Goal: Communication & Community: Connect with others

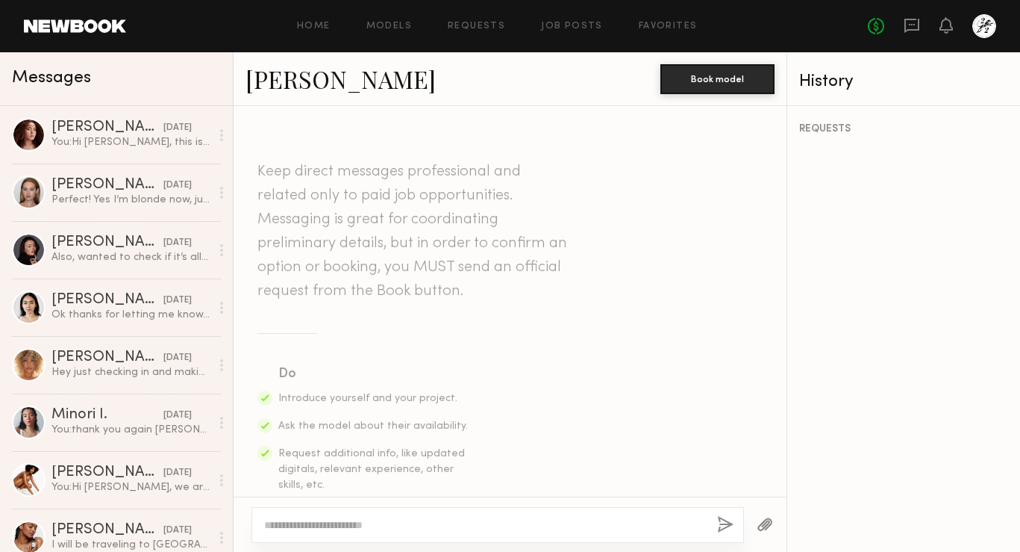
click at [405, 538] on div at bounding box center [498, 525] width 493 height 36
click at [402, 528] on textarea at bounding box center [484, 524] width 441 height 15
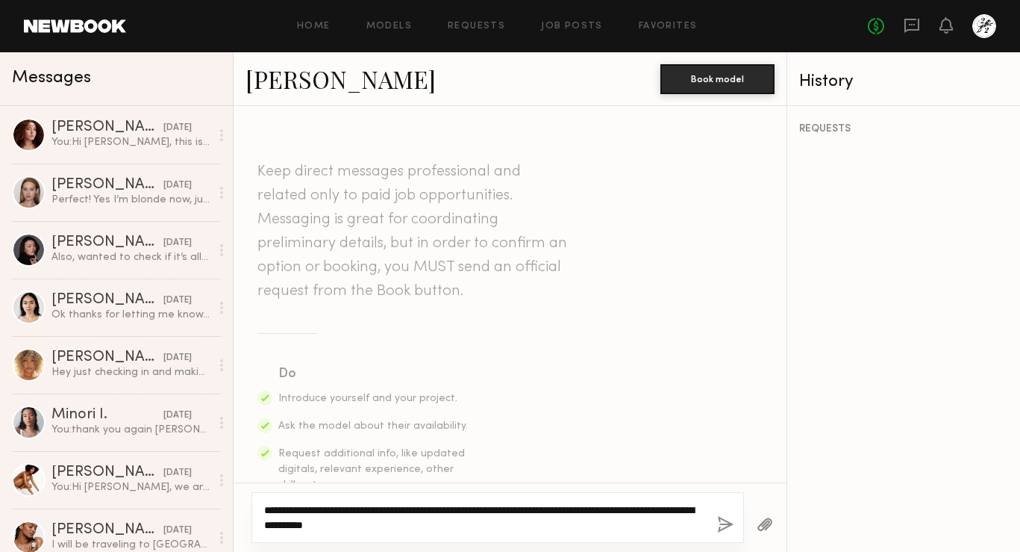
click at [299, 528] on textarea "**********" at bounding box center [484, 517] width 441 height 30
click at [487, 527] on textarea "**********" at bounding box center [484, 517] width 441 height 30
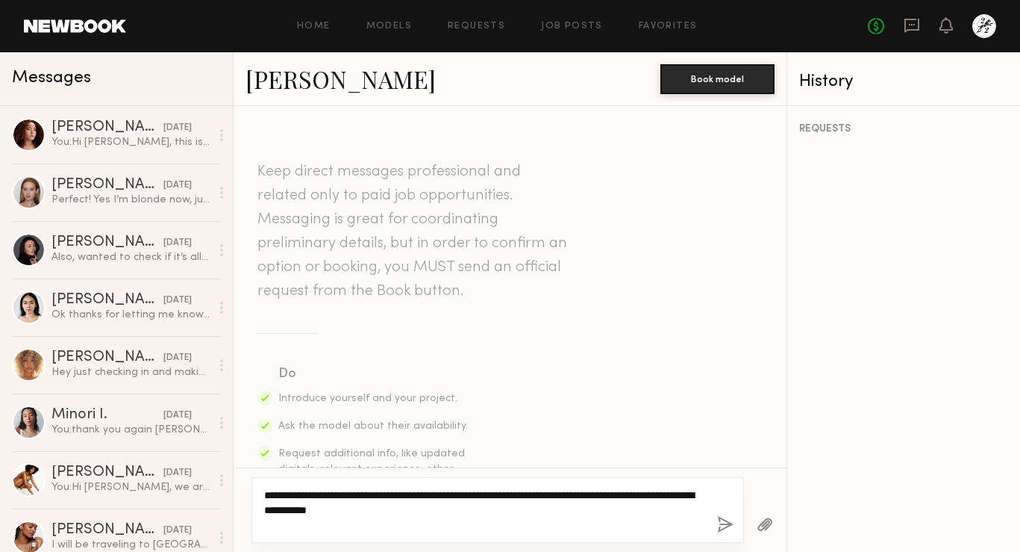
type textarea "**********"
click at [723, 524] on button "button" at bounding box center [725, 525] width 16 height 19
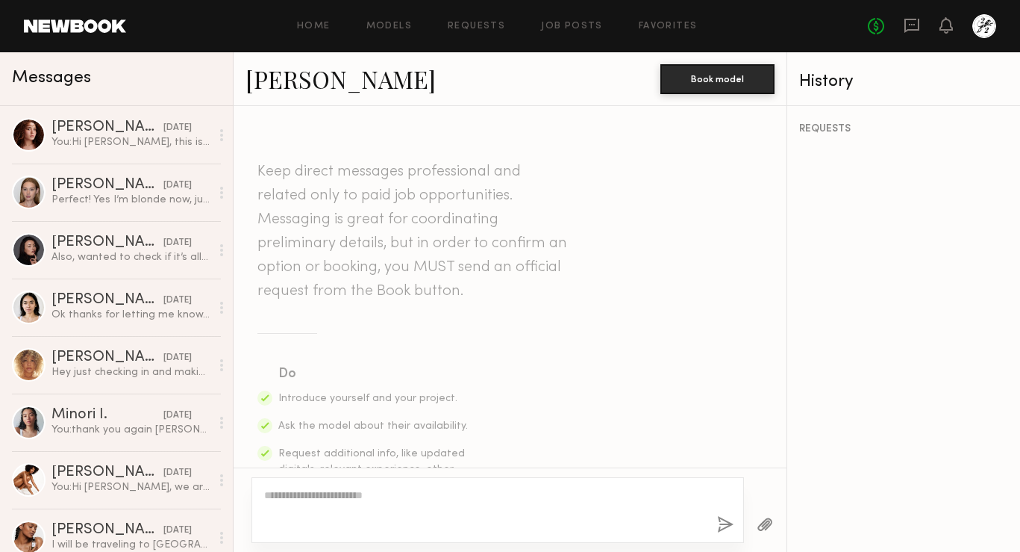
scroll to position [426, 0]
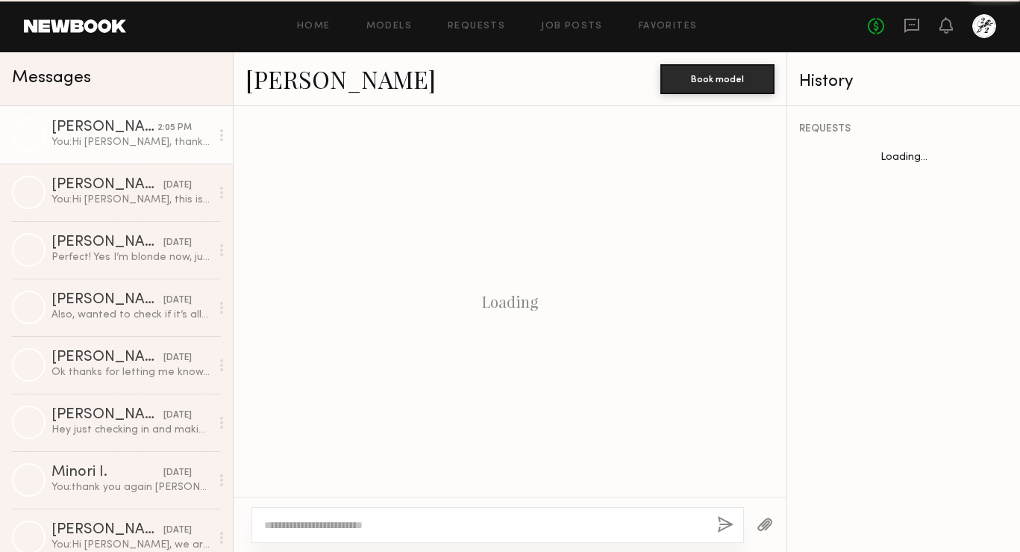
scroll to position [426, 0]
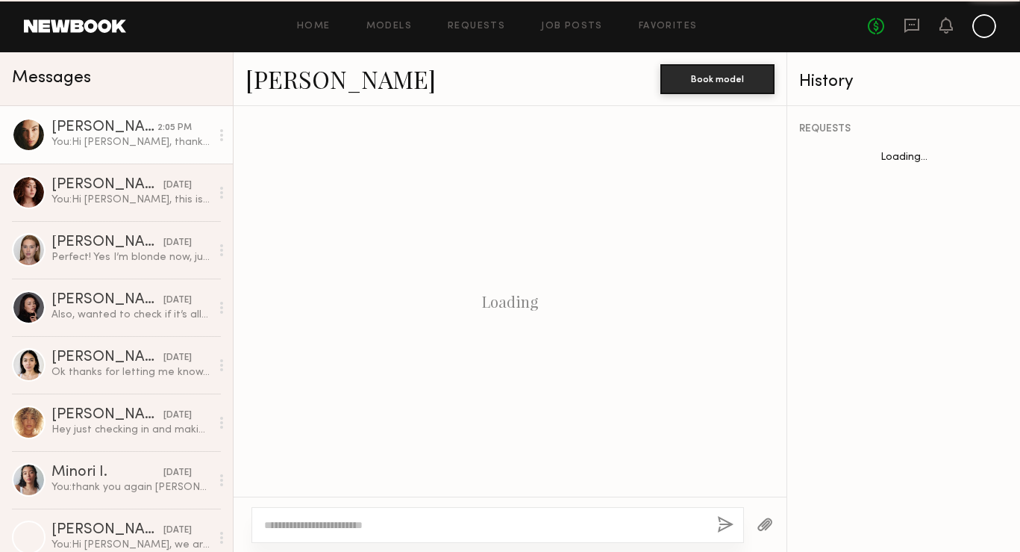
scroll to position [426, 0]
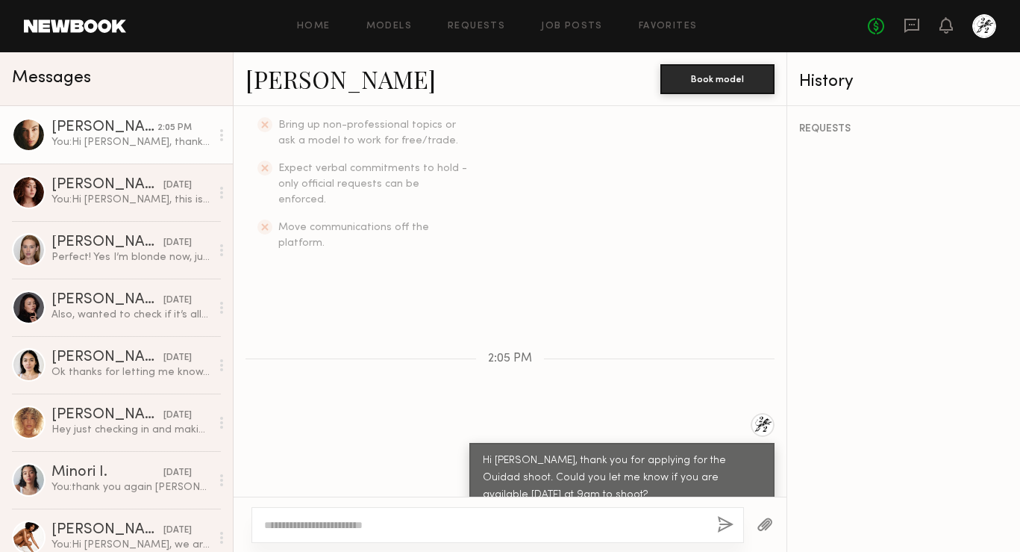
click at [255, 87] on link "[PERSON_NAME]" at bounding box center [341, 79] width 190 height 32
click at [423, 517] on div at bounding box center [498, 525] width 493 height 36
click at [428, 548] on div at bounding box center [510, 523] width 553 height 55
click at [413, 520] on textarea at bounding box center [484, 524] width 441 height 15
type textarea "**********"
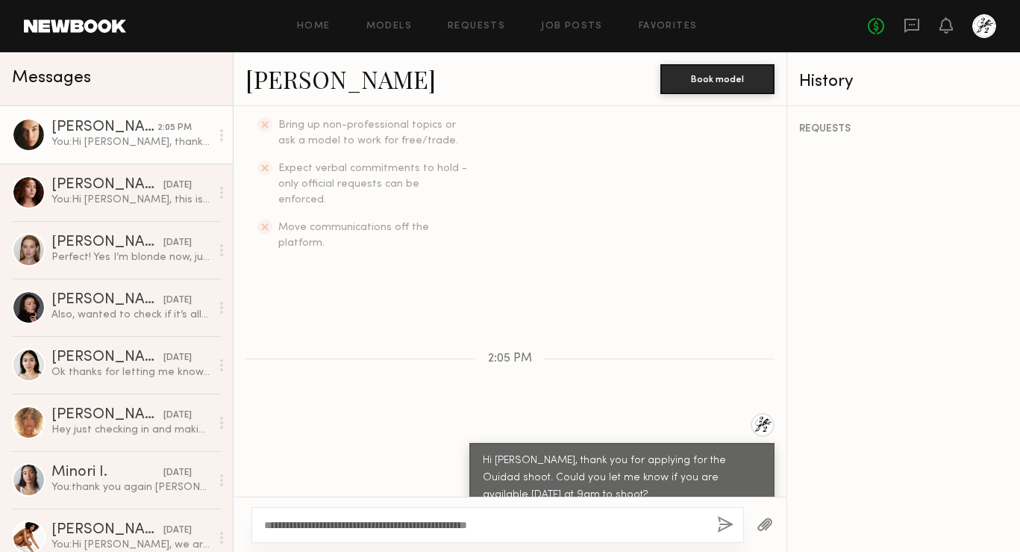
click at [727, 513] on div "**********" at bounding box center [498, 525] width 493 height 36
click at [723, 524] on button "button" at bounding box center [725, 525] width 16 height 19
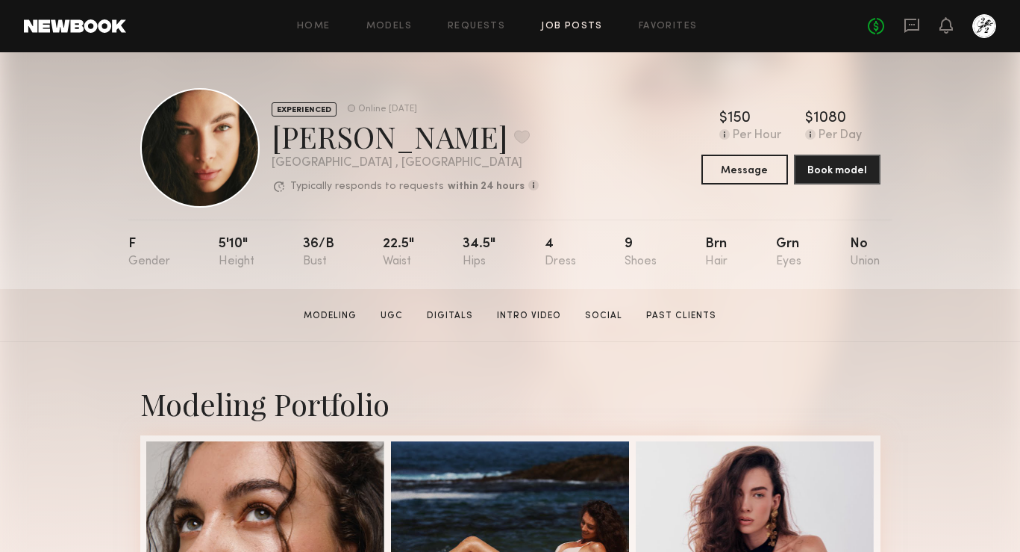
click at [558, 25] on link "Job Posts" at bounding box center [572, 27] width 62 height 10
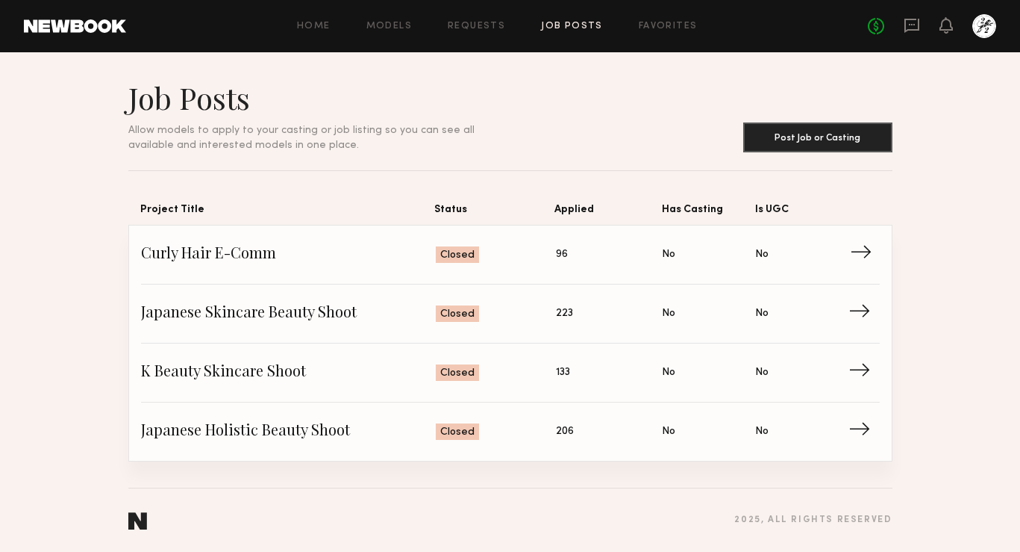
click at [260, 261] on span "Curly Hair E-Comm" at bounding box center [289, 254] width 296 height 22
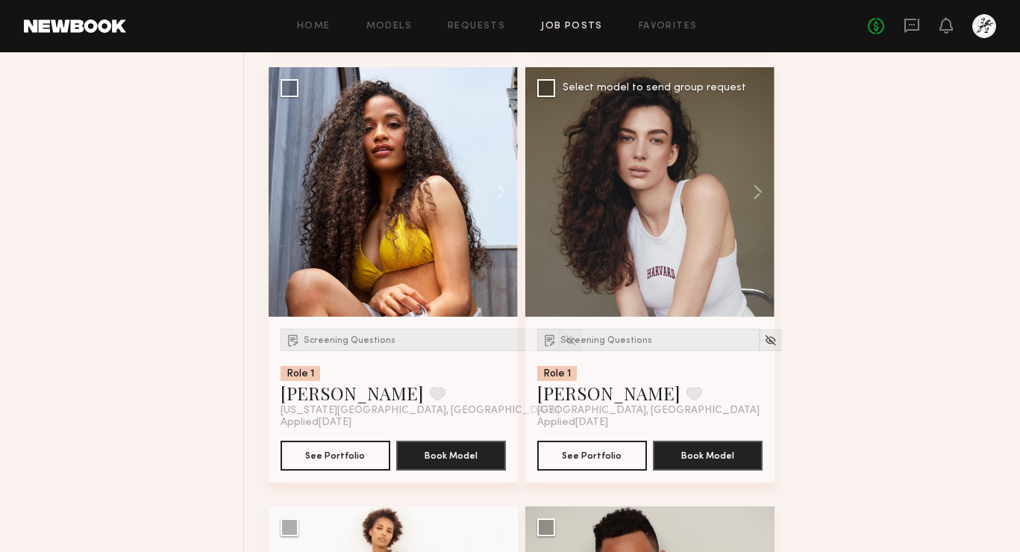
scroll to position [7194, 0]
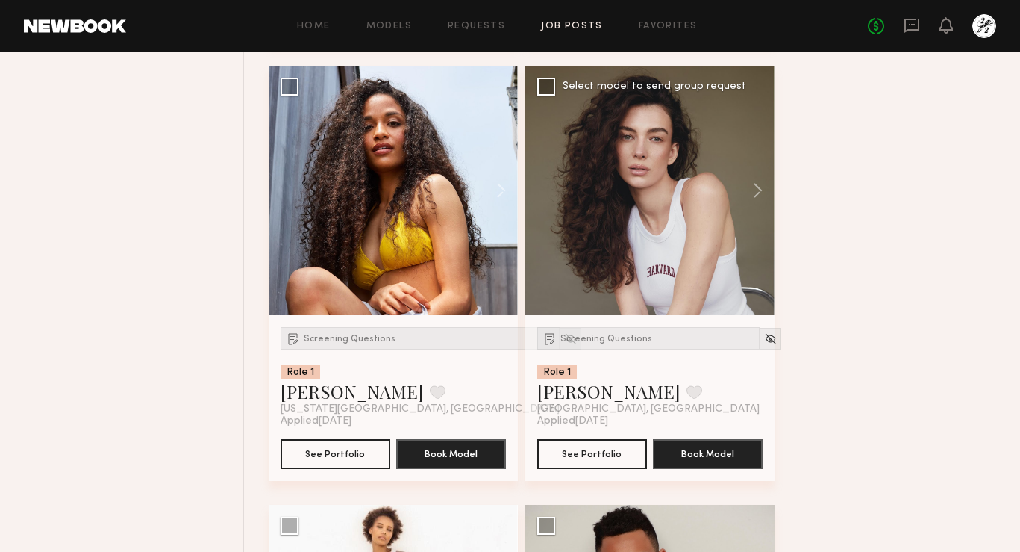
click at [606, 132] on div at bounding box center [649, 190] width 249 height 249
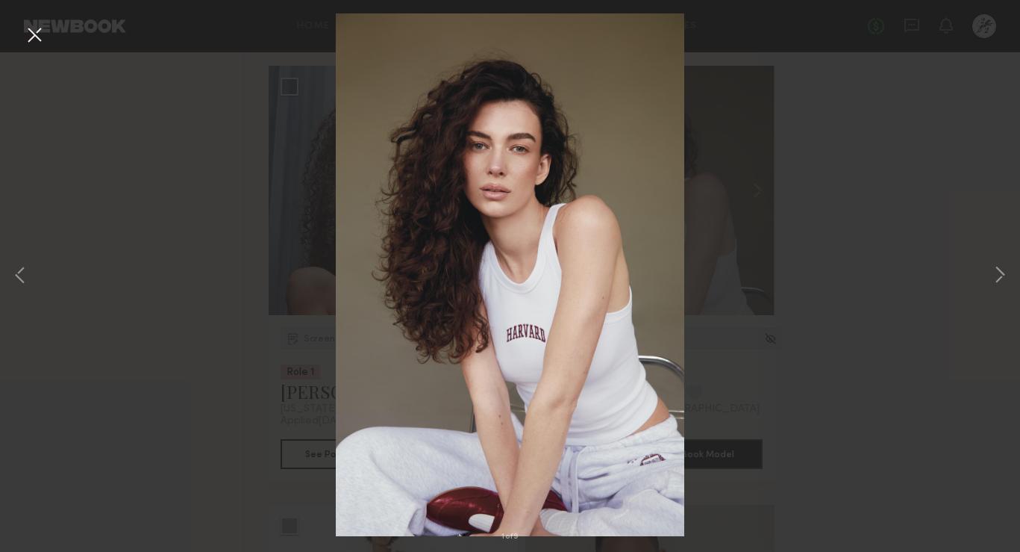
click at [920, 109] on div "1 of 9" at bounding box center [510, 276] width 1020 height 552
click at [23, 31] on button at bounding box center [34, 35] width 24 height 27
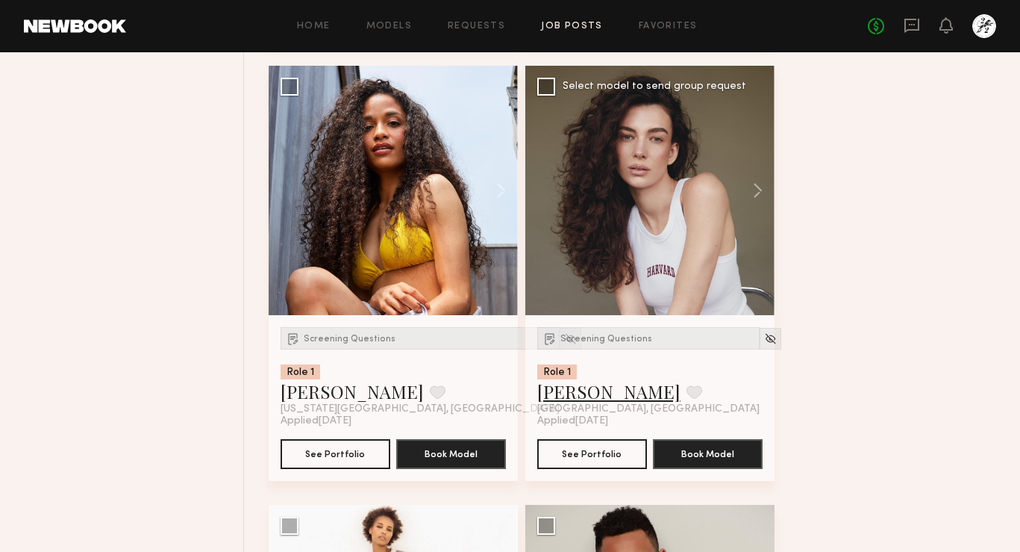
click at [561, 396] on link "Uliana V." at bounding box center [608, 391] width 143 height 24
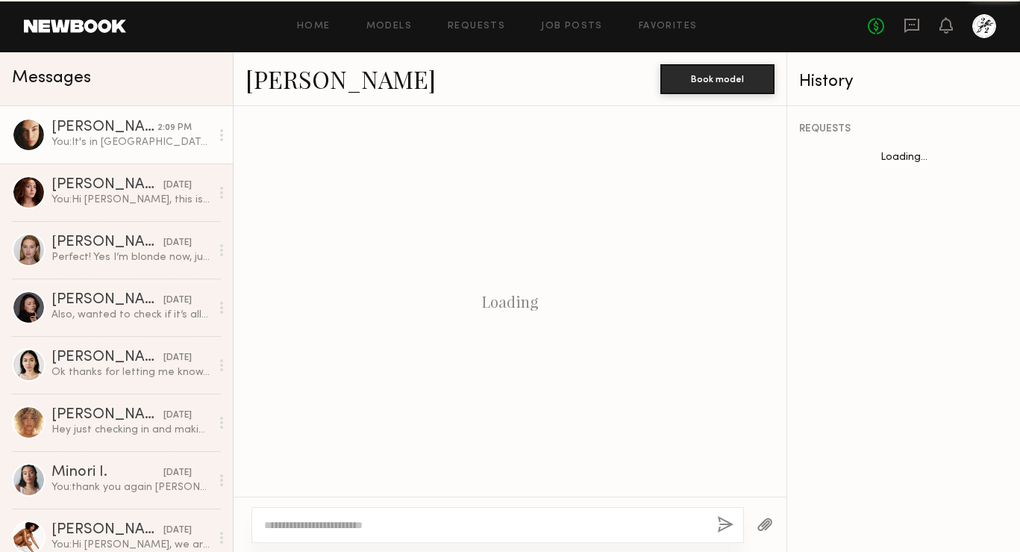
scroll to position [468, 0]
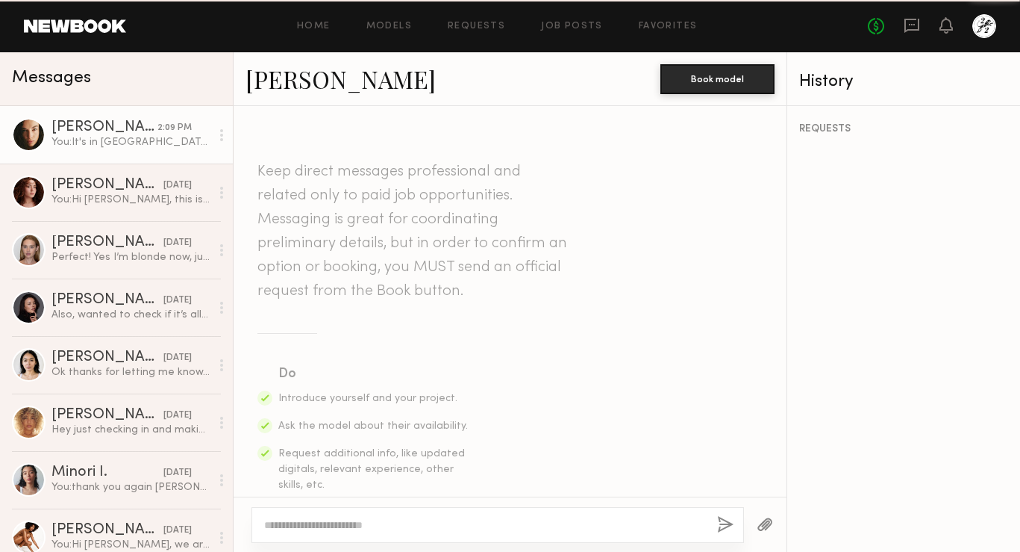
scroll to position [468, 0]
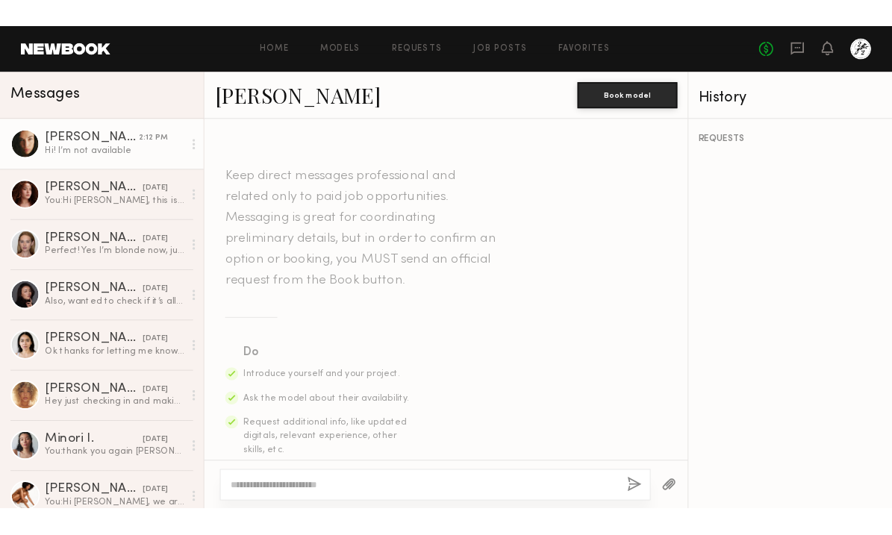
scroll to position [623, 0]
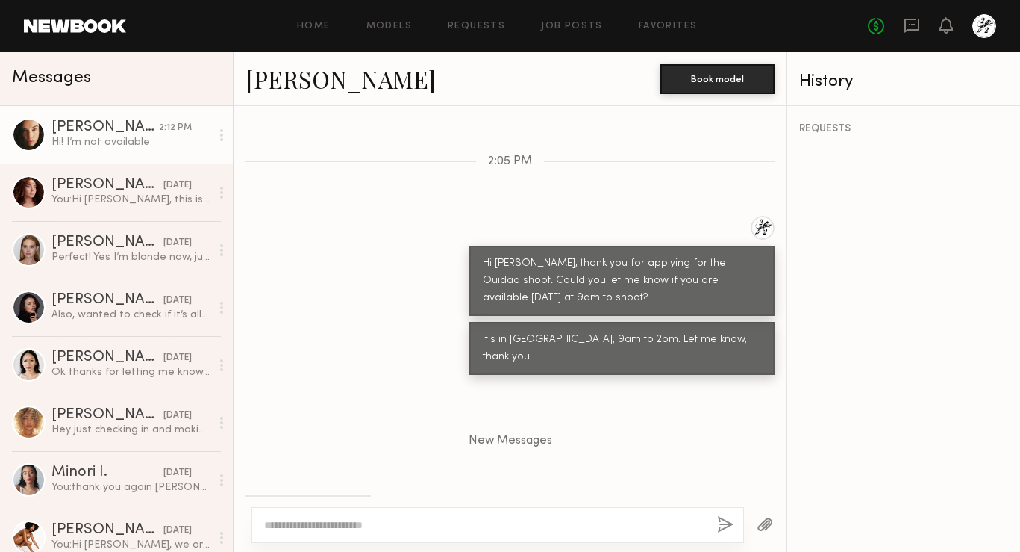
click at [443, 520] on textarea at bounding box center [484, 524] width 441 height 15
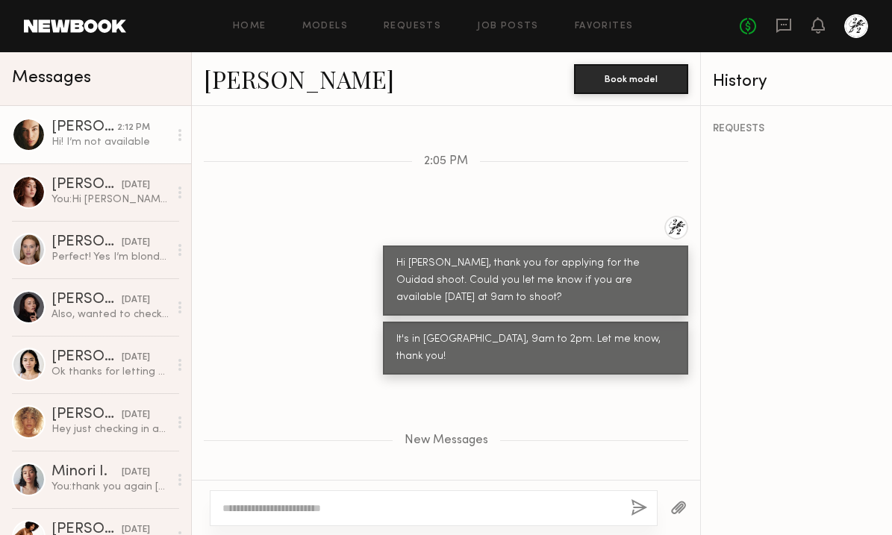
click at [299, 503] on textarea at bounding box center [420, 508] width 396 height 15
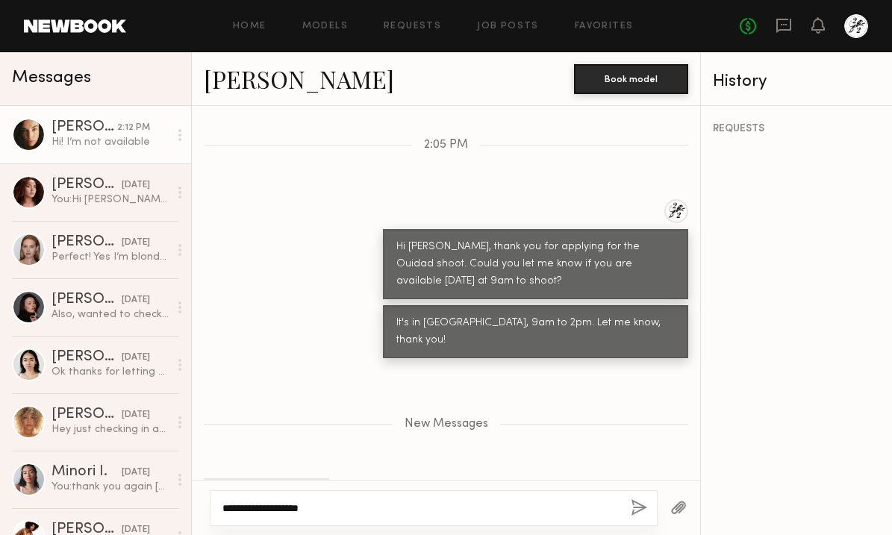
type textarea "**********"
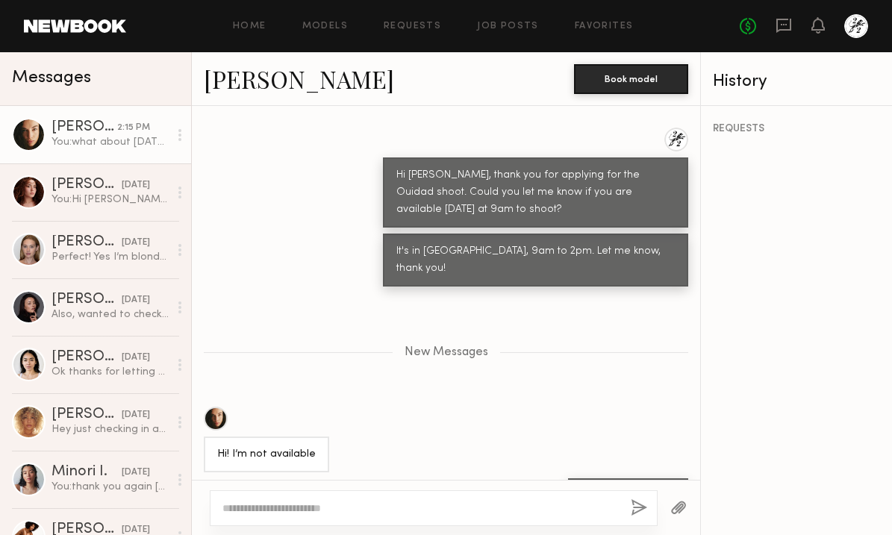
click at [566, 509] on textarea at bounding box center [420, 508] width 396 height 15
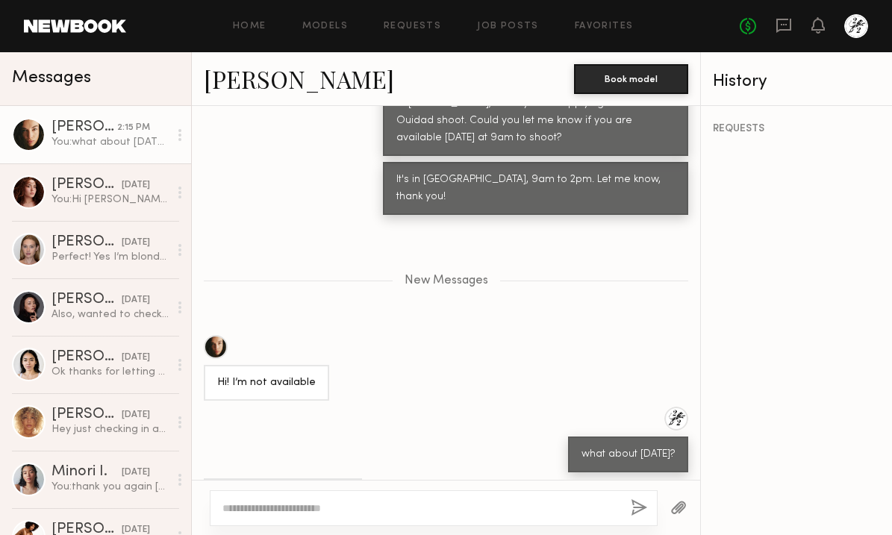
click at [319, 505] on textarea at bounding box center [420, 508] width 396 height 15
type textarea "**********"
click at [637, 508] on button "button" at bounding box center [639, 508] width 16 height 19
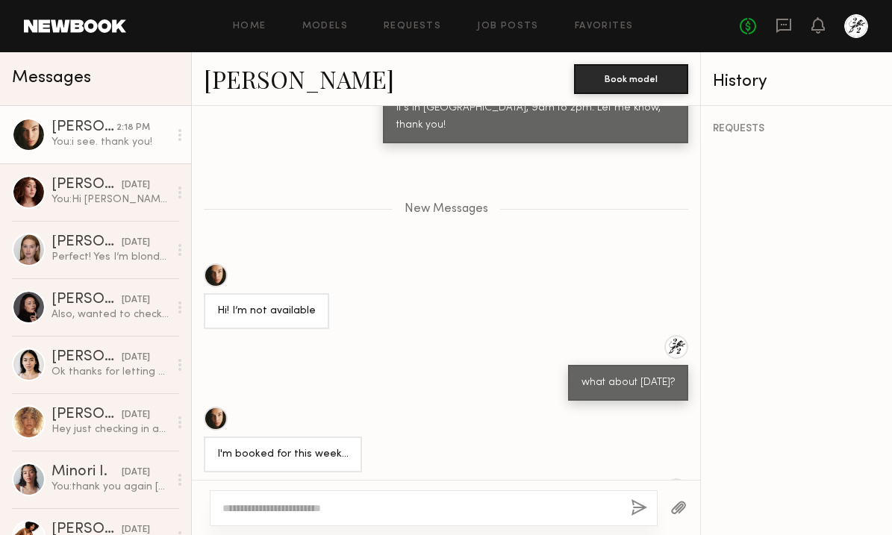
scroll to position [926, 0]
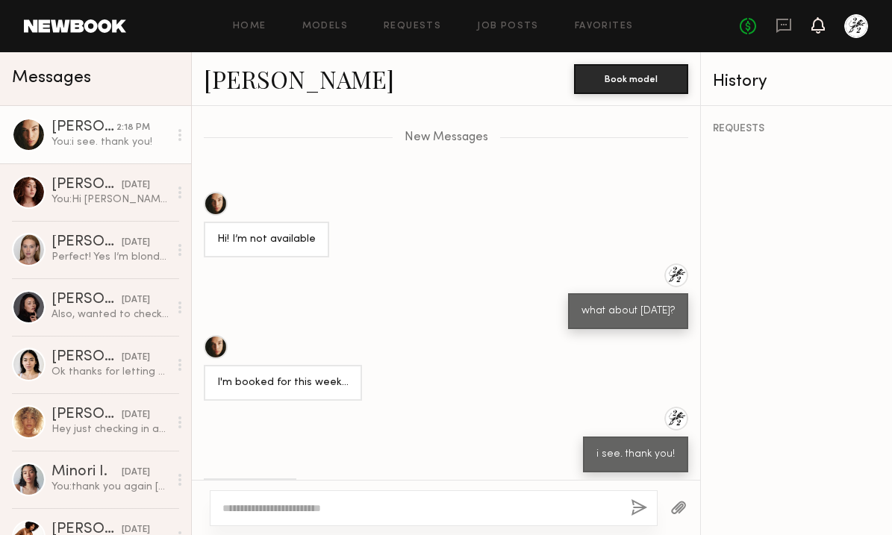
click at [824, 31] on icon at bounding box center [817, 25] width 13 height 16
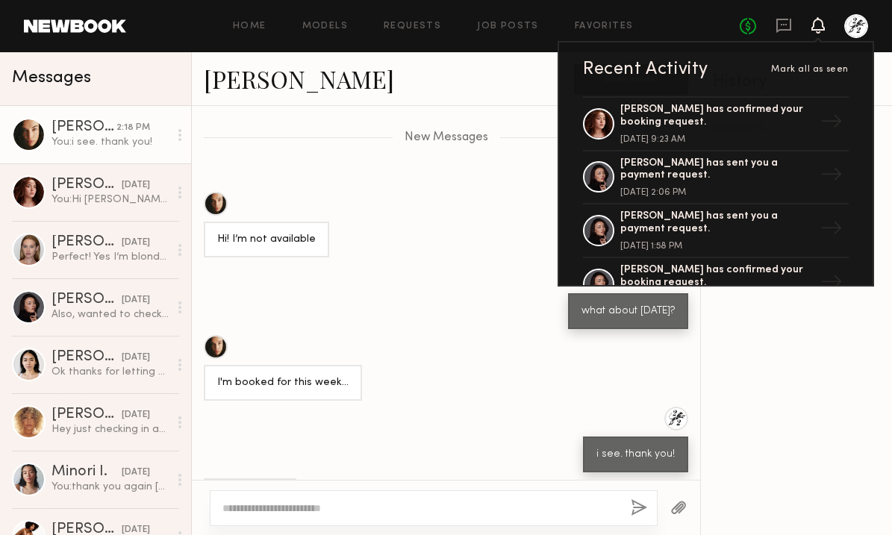
click at [824, 31] on icon at bounding box center [817, 25] width 13 height 16
